Goal: Information Seeking & Learning: Find specific fact

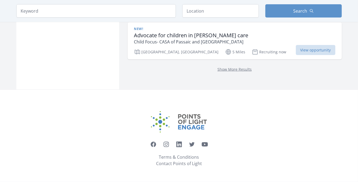
scroll to position [936, 0]
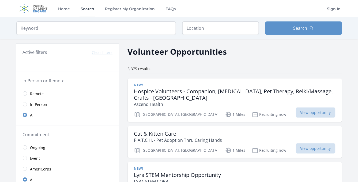
click at [95, 10] on link "Search" at bounding box center [87, 8] width 16 height 17
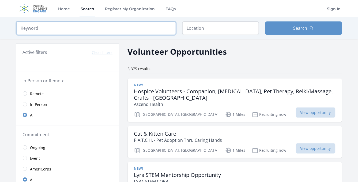
click at [40, 35] on input "search" at bounding box center [95, 27] width 159 height 13
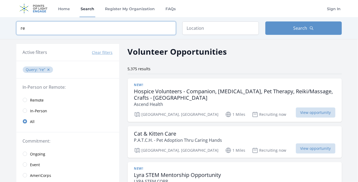
type input "r"
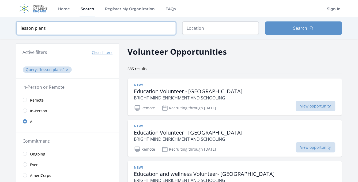
type input "lesson plans"
click button "submit" at bounding box center [0, 0] width 0 height 0
drag, startPoint x: 59, startPoint y: 37, endPoint x: 14, endPoint y: 33, distance: 45.2
click at [16, 33] on input "lesson plans" at bounding box center [95, 27] width 159 height 13
